Goal: Go to known website: Access a specific website the user already knows

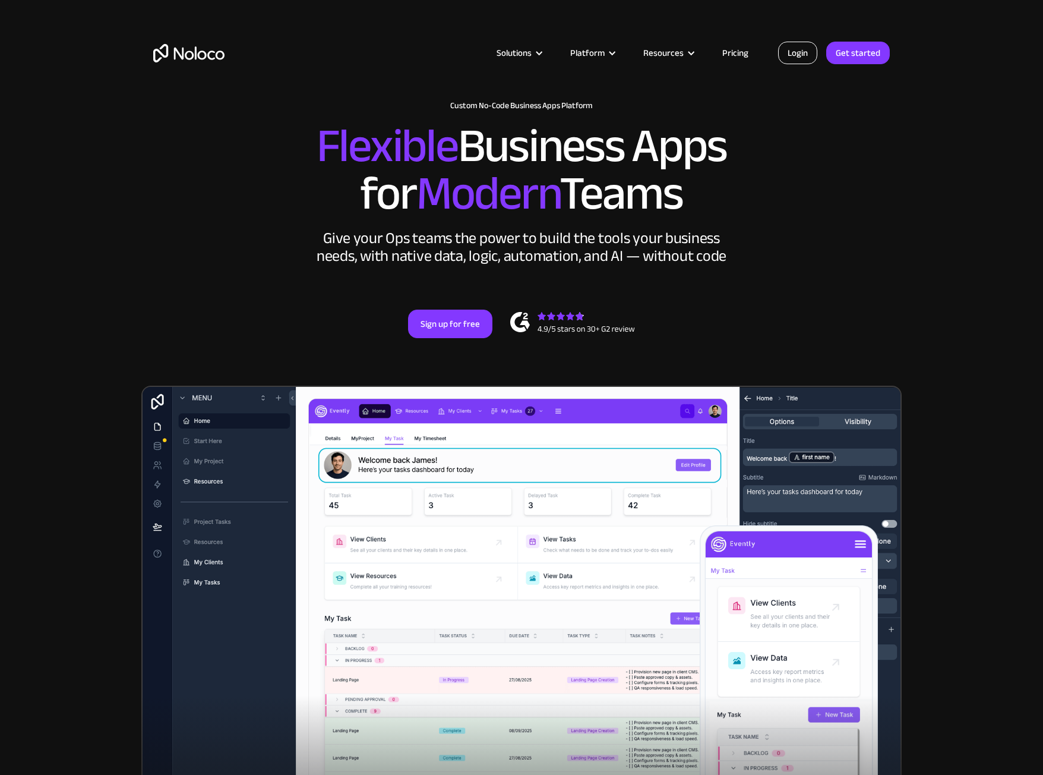
click at [787, 56] on link "Login" at bounding box center [797, 53] width 39 height 23
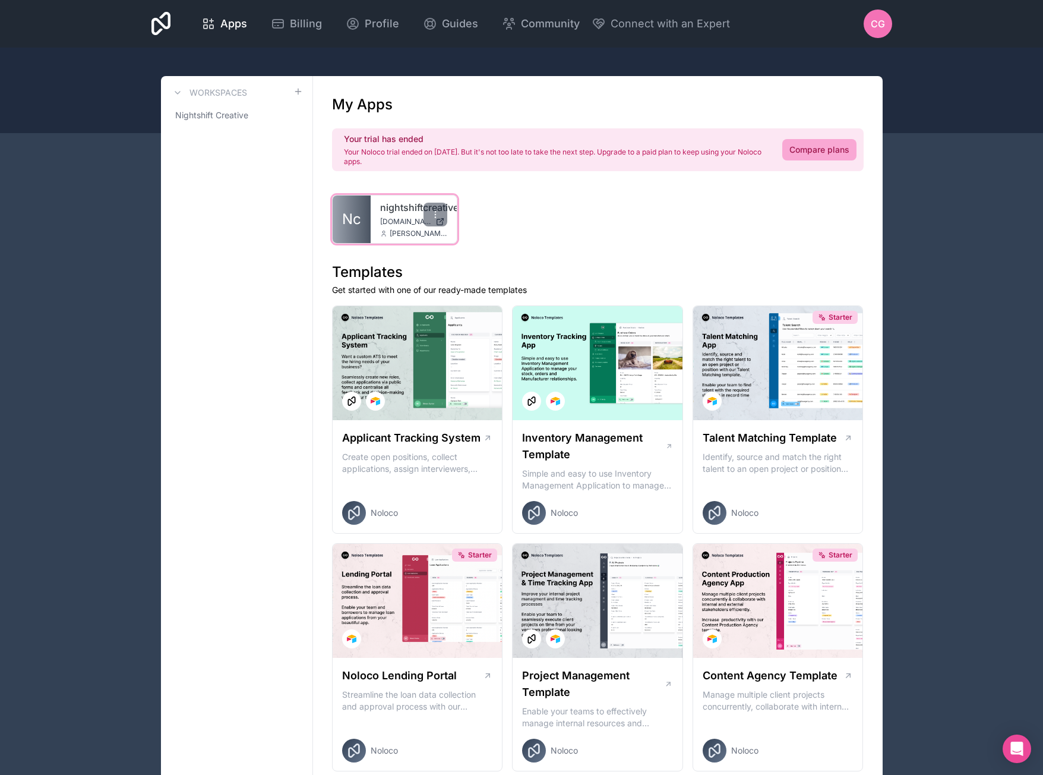
click at [393, 209] on link "nightshiftcreative" at bounding box center [414, 207] width 68 height 14
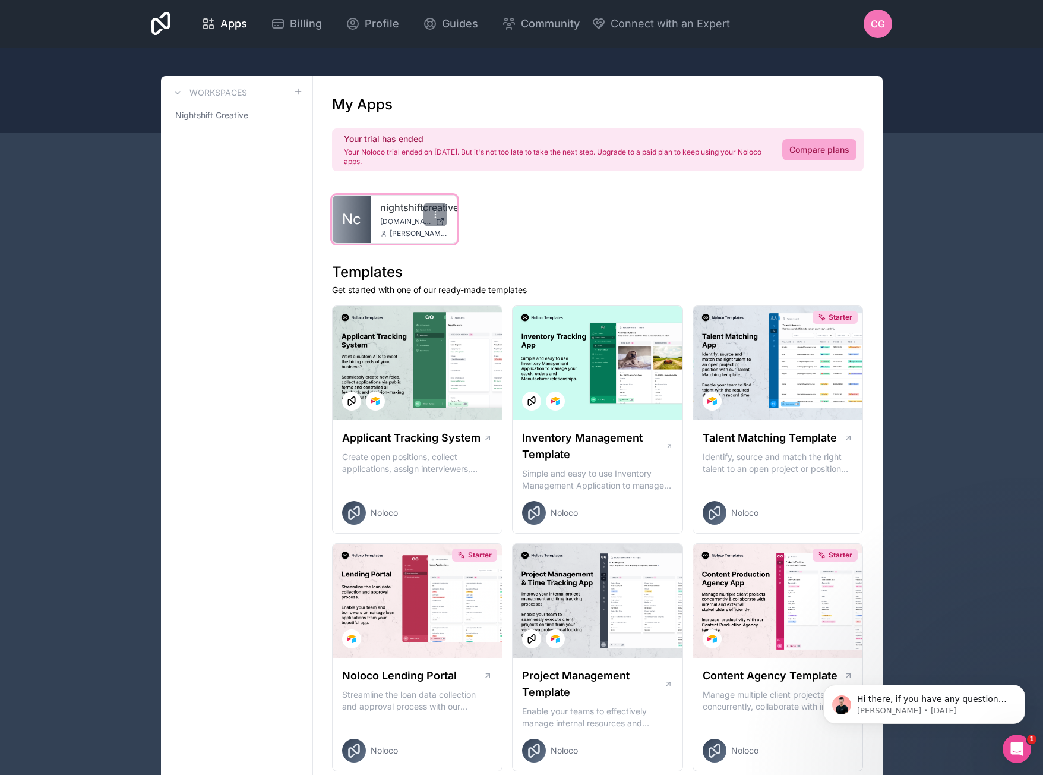
click at [395, 207] on link "nightshiftcreative" at bounding box center [414, 207] width 68 height 14
